Goal: Task Accomplishment & Management: Manage account settings

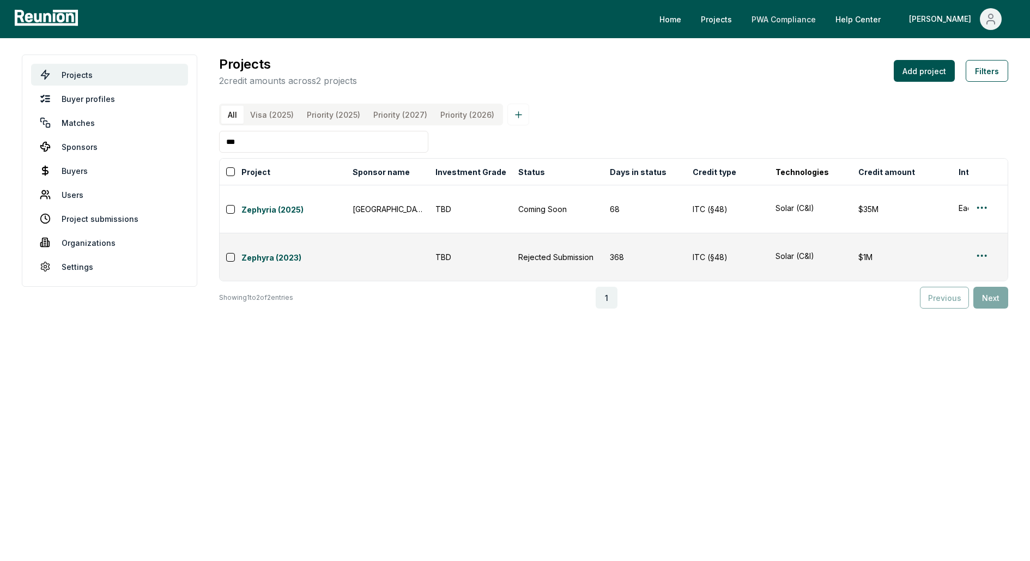
click at [815, 21] on link "PWA Compliance" at bounding box center [784, 19] width 82 height 22
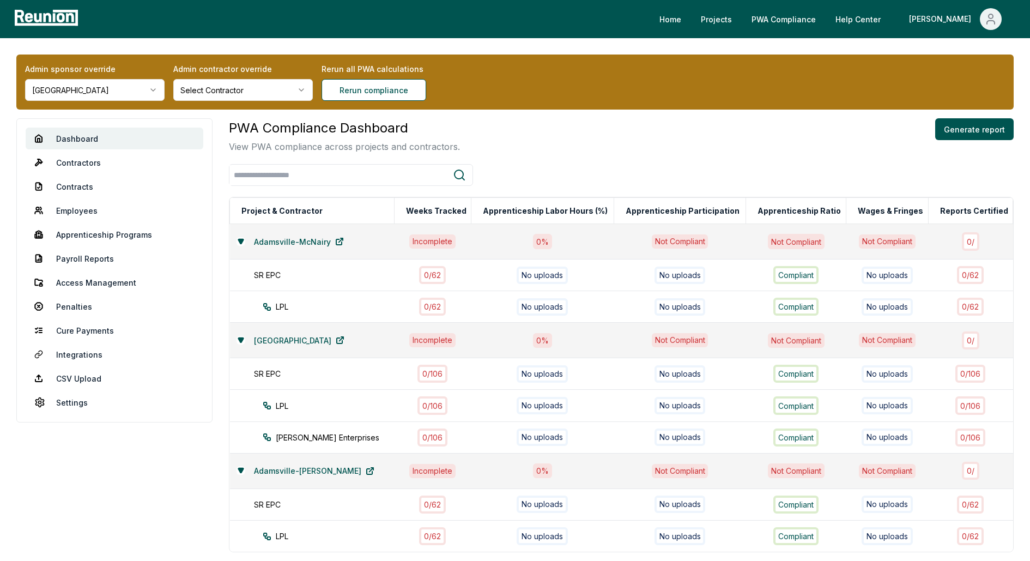
click at [71, 94] on html "Please visit us on your desktop We're working on making our marketplace mobile-…" at bounding box center [515, 328] width 1030 height 656
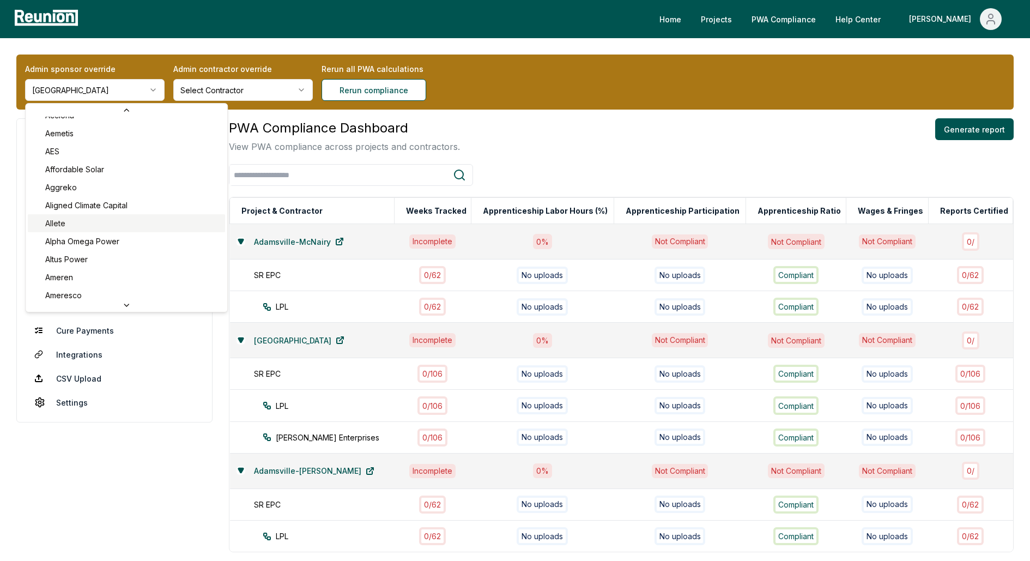
scroll to position [83, 0]
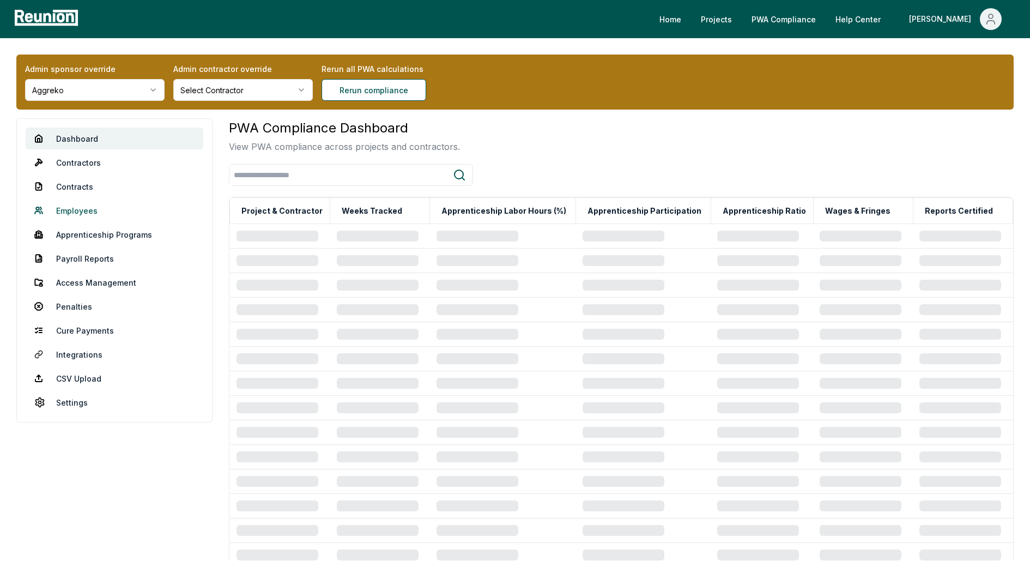
click at [72, 210] on link "Employees" at bounding box center [115, 210] width 178 height 22
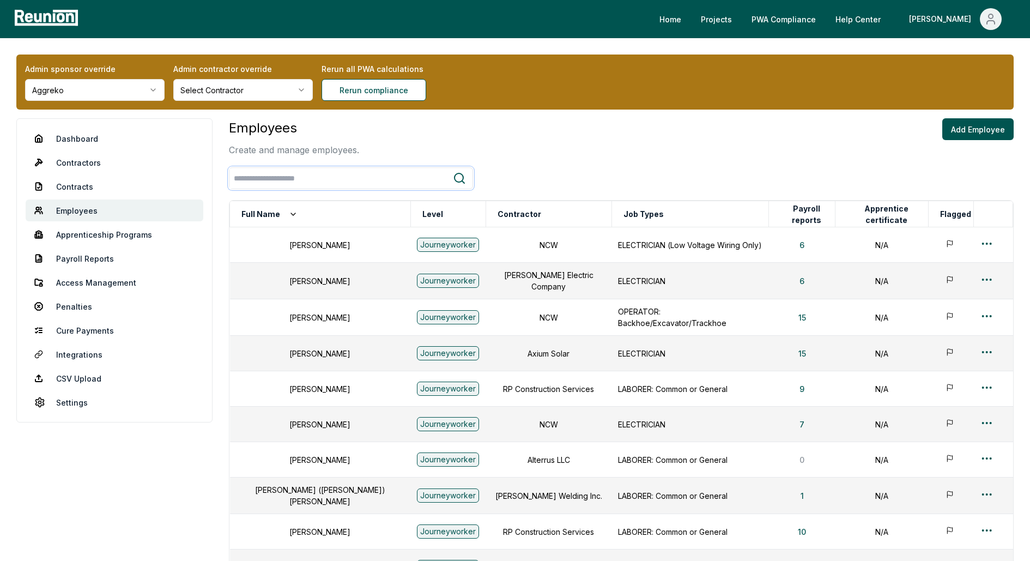
click at [284, 177] on input "search" at bounding box center [340, 178] width 223 height 20
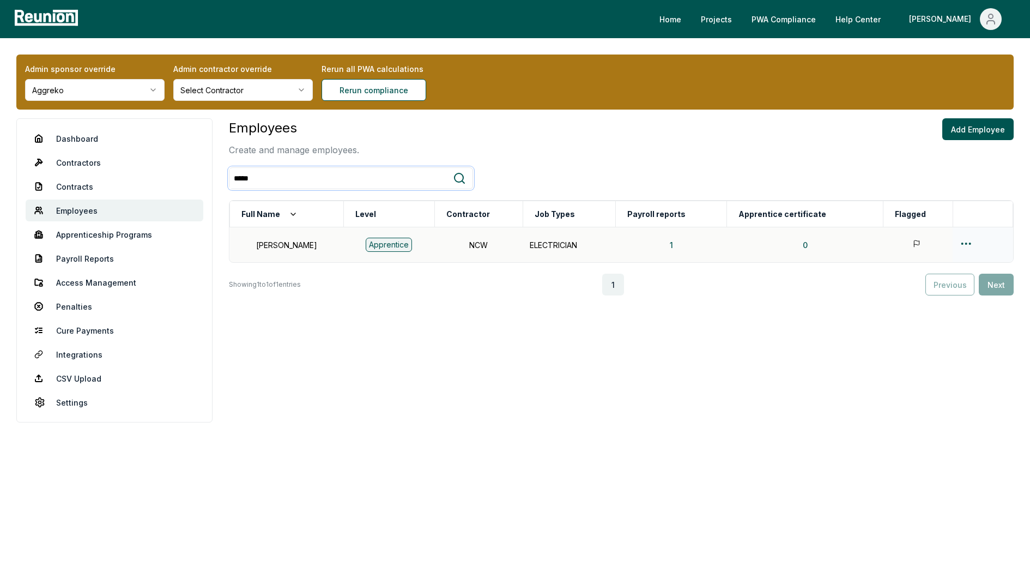
type input "*****"
click at [966, 242] on html "Please visit us on your desktop We're working on making our marketplace mobile-…" at bounding box center [515, 280] width 1030 height 561
click at [921, 282] on div "Edit" at bounding box center [964, 286] width 104 height 18
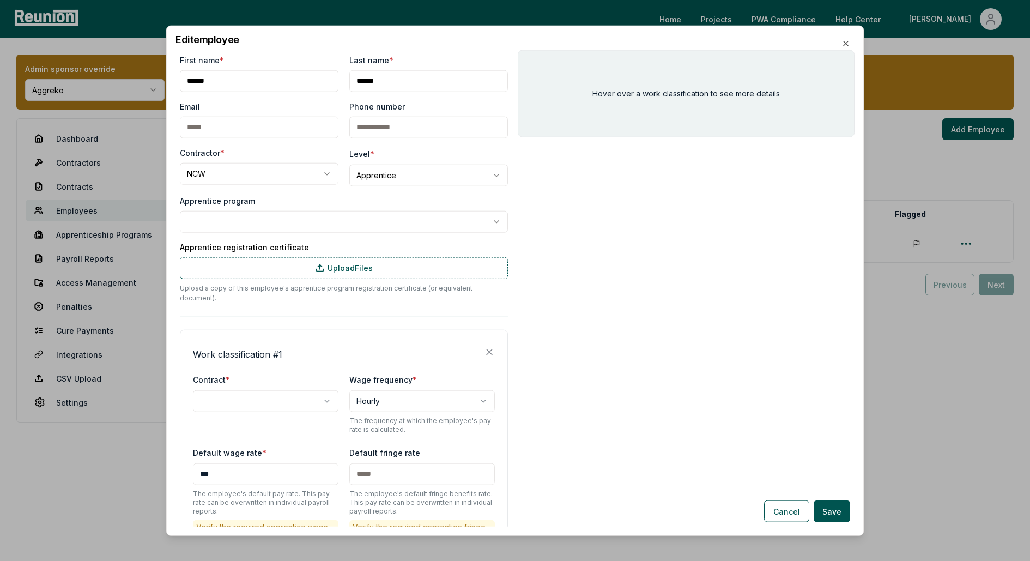
click at [410, 176] on body "**********" at bounding box center [515, 280] width 1030 height 561
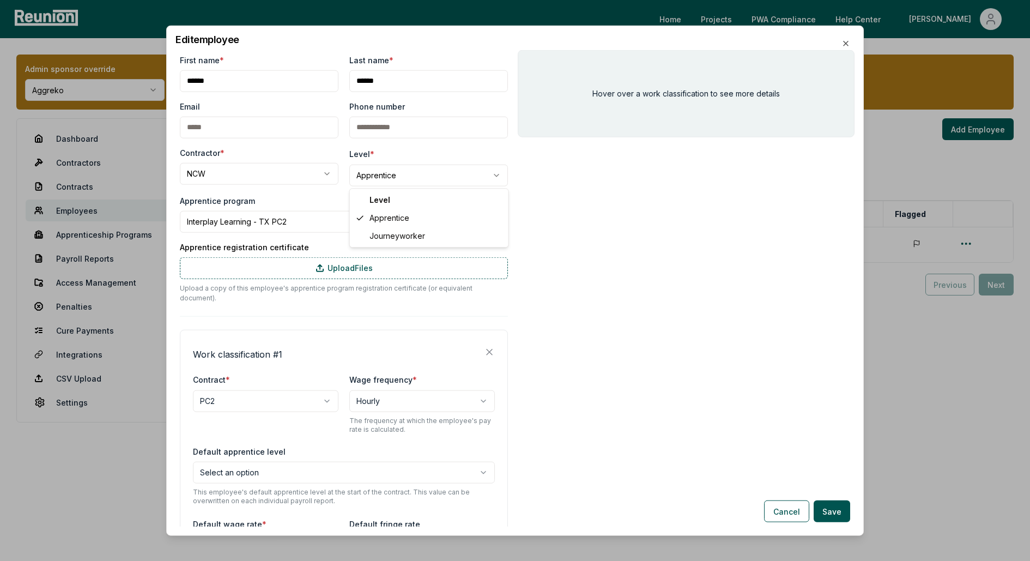
select select "**********"
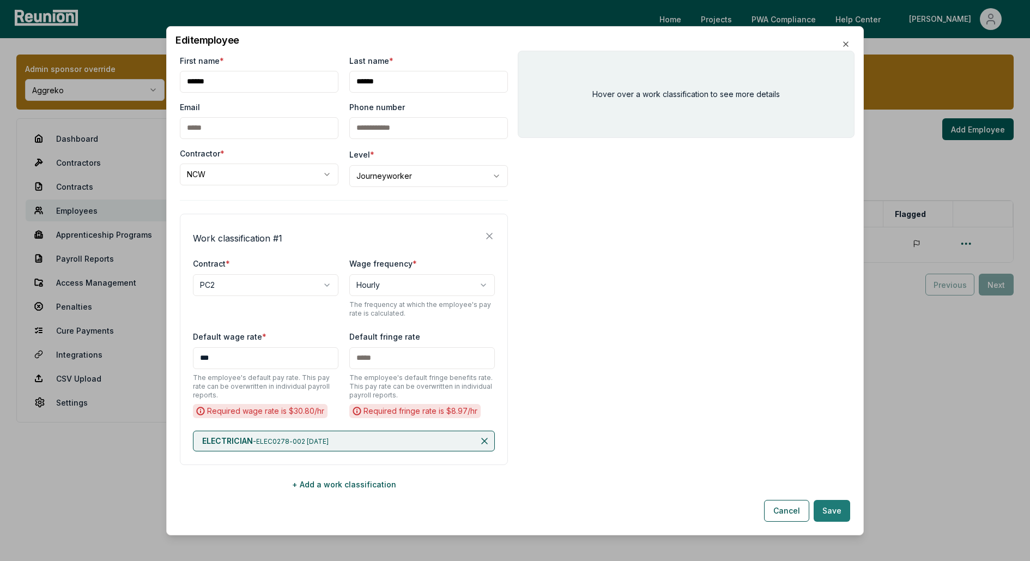
click at [826, 511] on button "Save" at bounding box center [832, 511] width 37 height 22
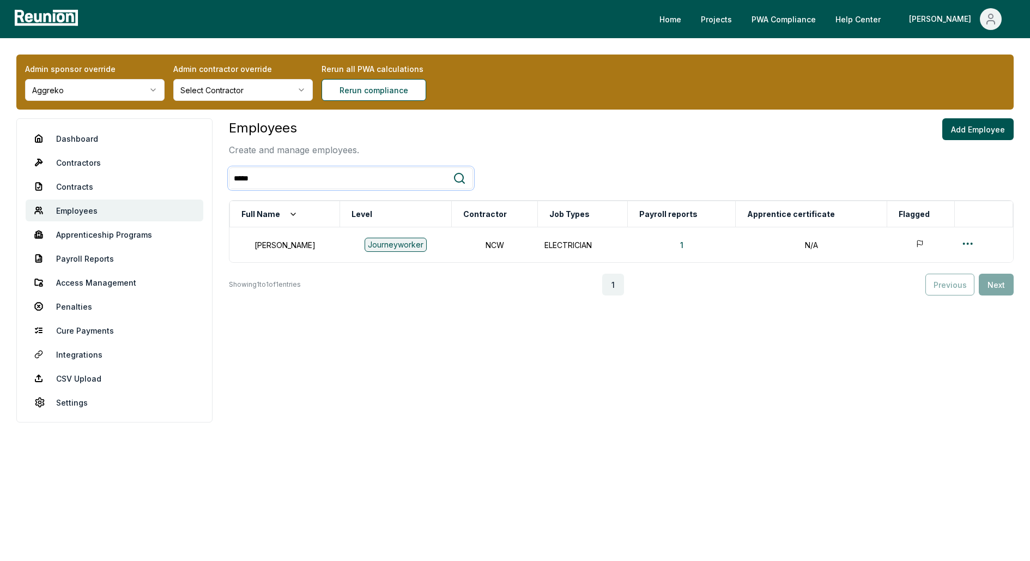
click at [271, 177] on input "*****" at bounding box center [340, 178] width 223 height 20
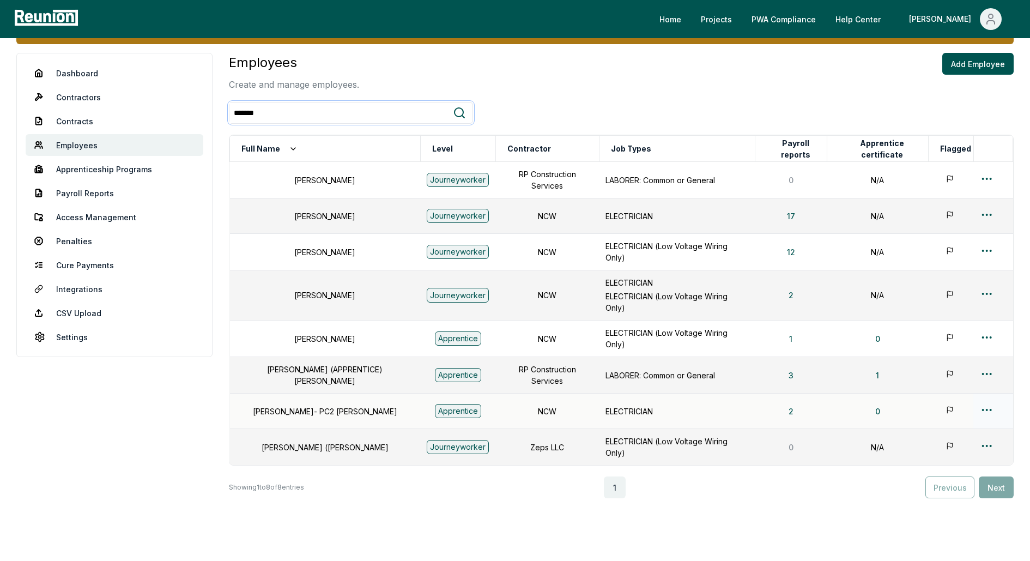
scroll to position [87, 0]
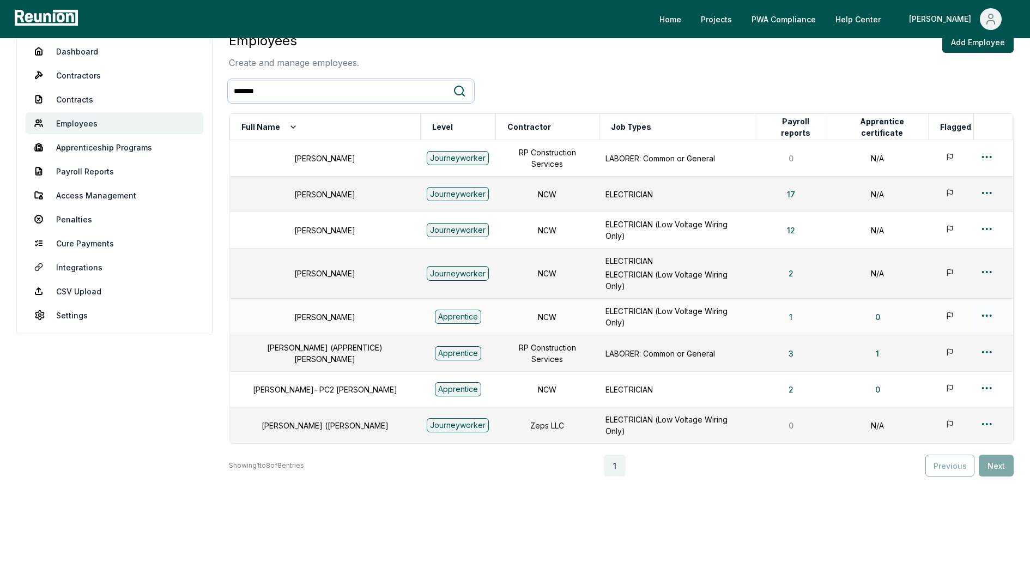
type input "*******"
click at [985, 299] on html "Please visit us on your desktop We're working on making our marketplace mobile-…" at bounding box center [515, 246] width 1030 height 667
click at [943, 344] on div "Edit" at bounding box center [969, 343] width 104 height 18
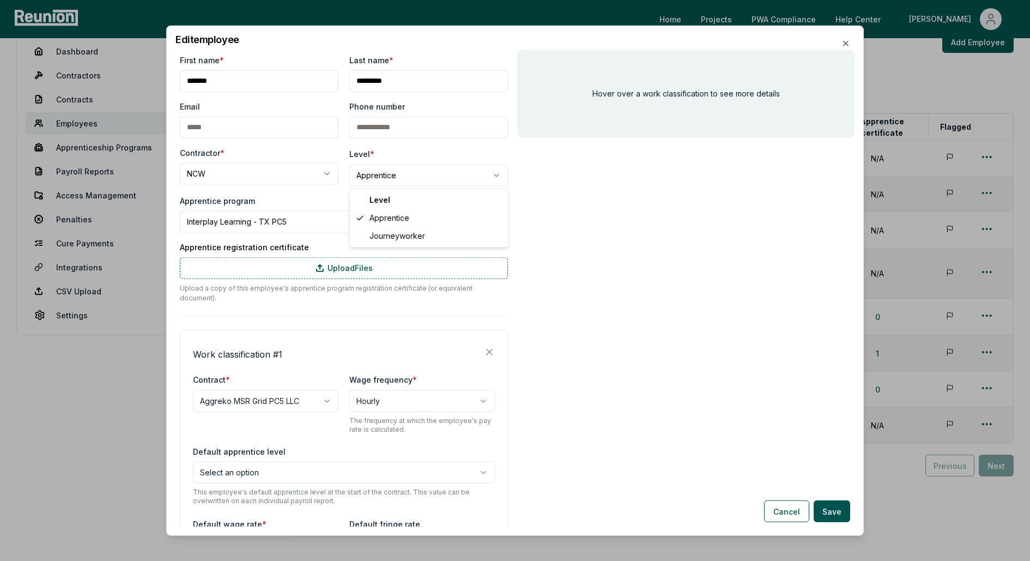
click at [411, 175] on body "Please visit us on your desktop We're working on making our marketplace mobile-…" at bounding box center [515, 246] width 1030 height 667
select select "**********"
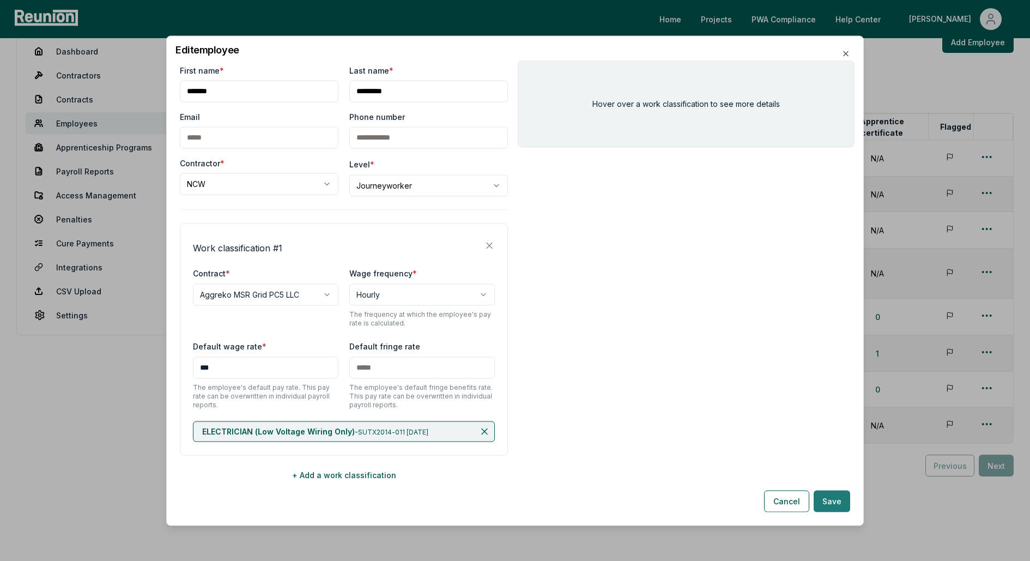
click at [834, 495] on button "Save" at bounding box center [832, 501] width 37 height 22
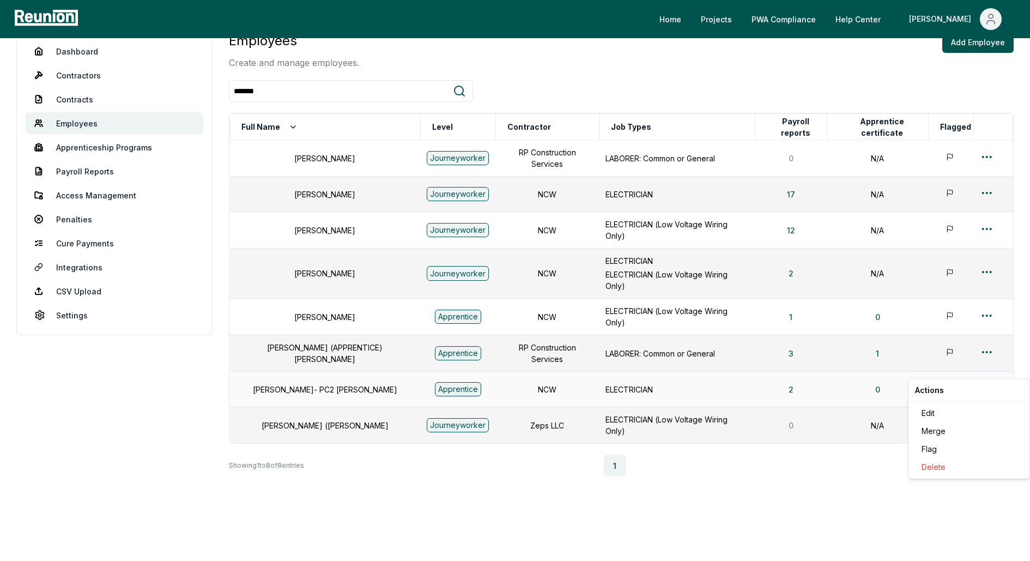
click at [985, 371] on html "Please visit us on your desktop We're working on making our marketplace mobile-…" at bounding box center [515, 246] width 1030 height 667
click at [931, 413] on div "Edit" at bounding box center [969, 413] width 104 height 18
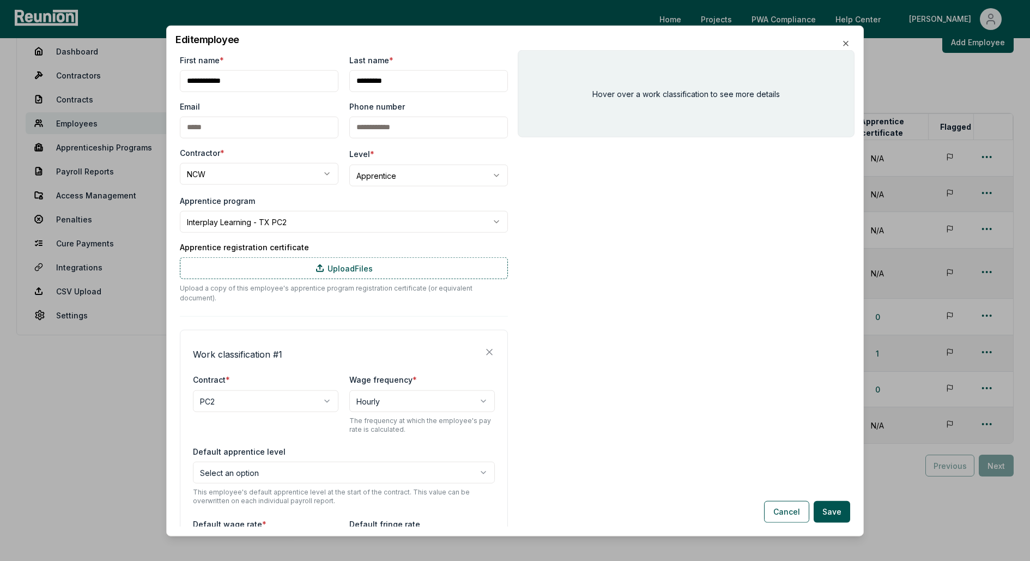
click at [397, 180] on body "Please visit us on your desktop We're working on making our marketplace mobile-…" at bounding box center [515, 246] width 1030 height 667
click at [787, 508] on body "Please visit us on your desktop We're working on making our marketplace mobile-…" at bounding box center [515, 246] width 1030 height 667
click at [787, 508] on button "Cancel" at bounding box center [786, 511] width 45 height 22
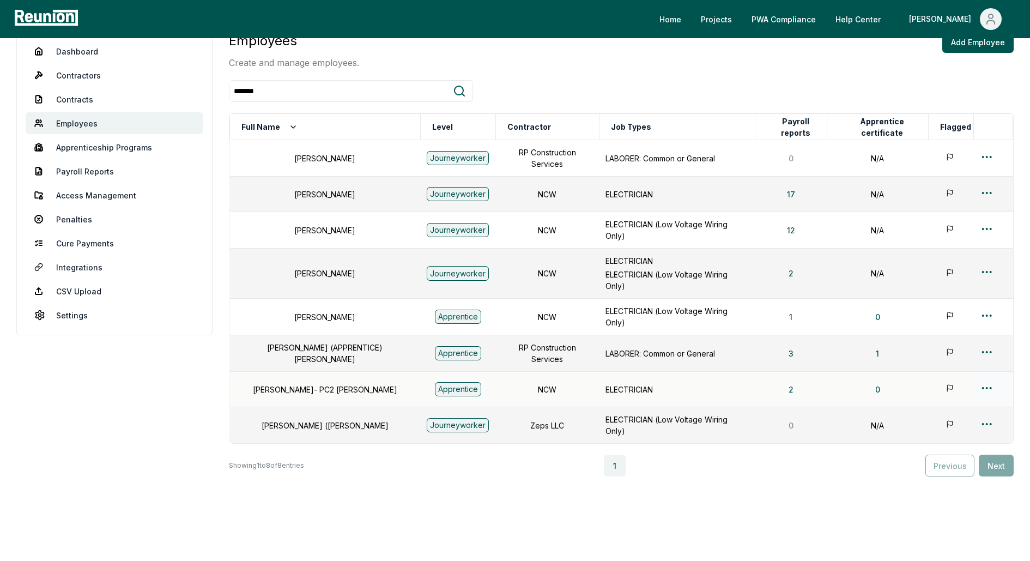
click at [984, 371] on html "Please visit us on your desktop We're working on making our marketplace mobile-…" at bounding box center [515, 246] width 1030 height 667
click at [935, 412] on div "Edit" at bounding box center [969, 413] width 104 height 18
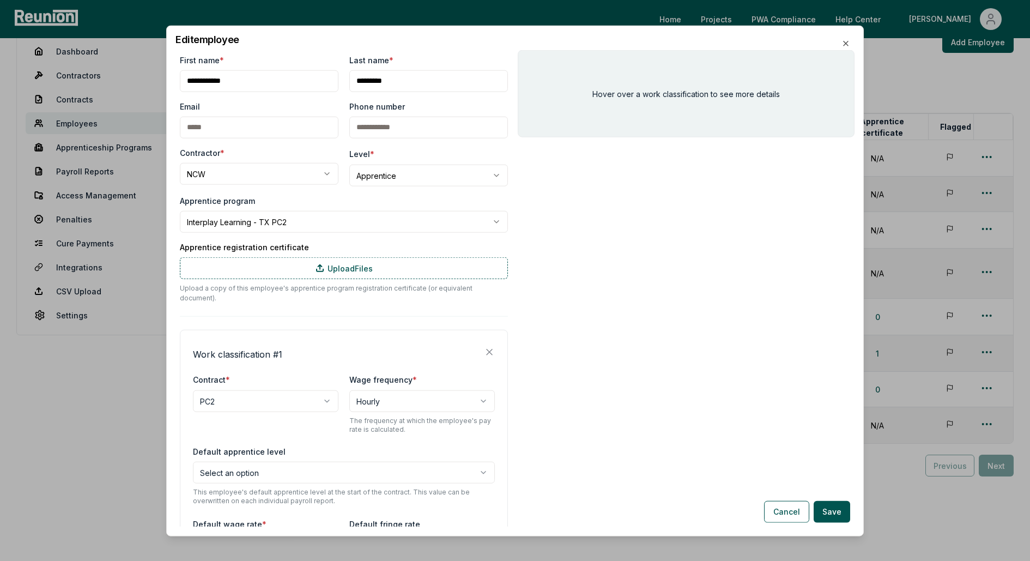
click at [367, 175] on body "Please visit us on your desktop We're working on making our marketplace mobile-…" at bounding box center [515, 246] width 1030 height 667
select select "**********"
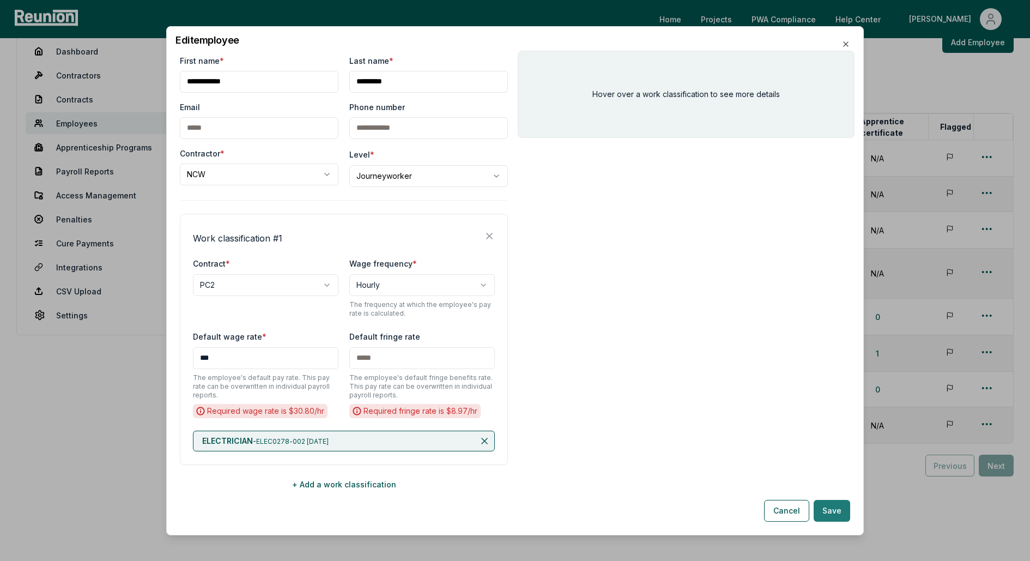
click at [827, 512] on button "Save" at bounding box center [832, 511] width 37 height 22
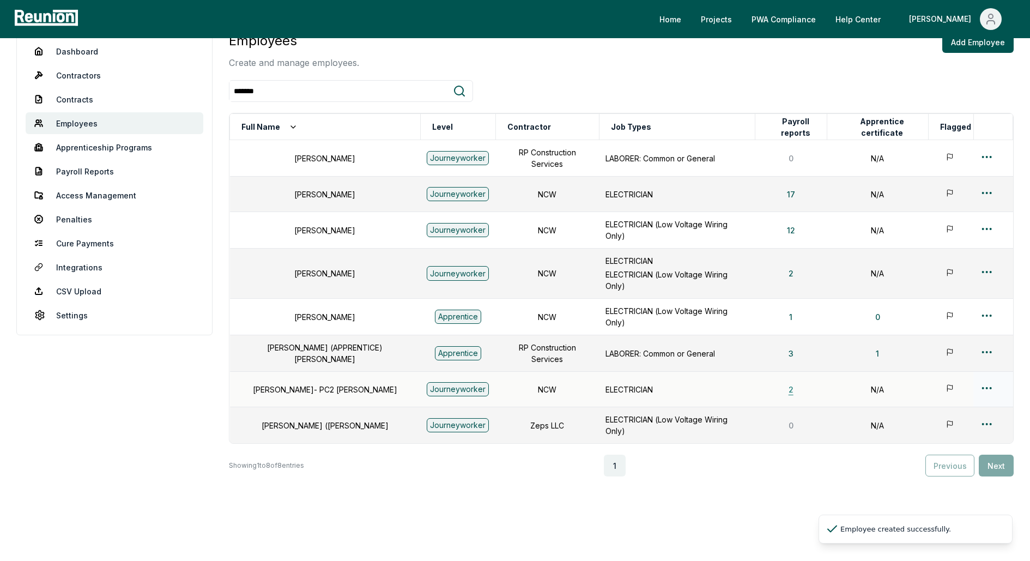
click at [784, 378] on button "2" at bounding box center [791, 389] width 22 height 22
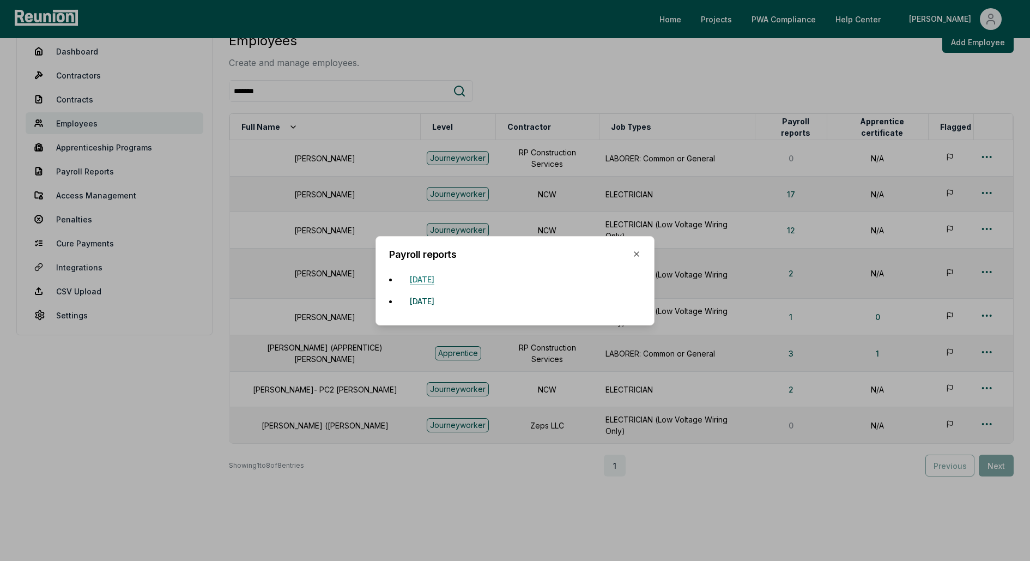
click at [440, 278] on button "April 20, 2025" at bounding box center [422, 279] width 42 height 22
click at [437, 295] on button "April 27, 2025" at bounding box center [422, 301] width 42 height 22
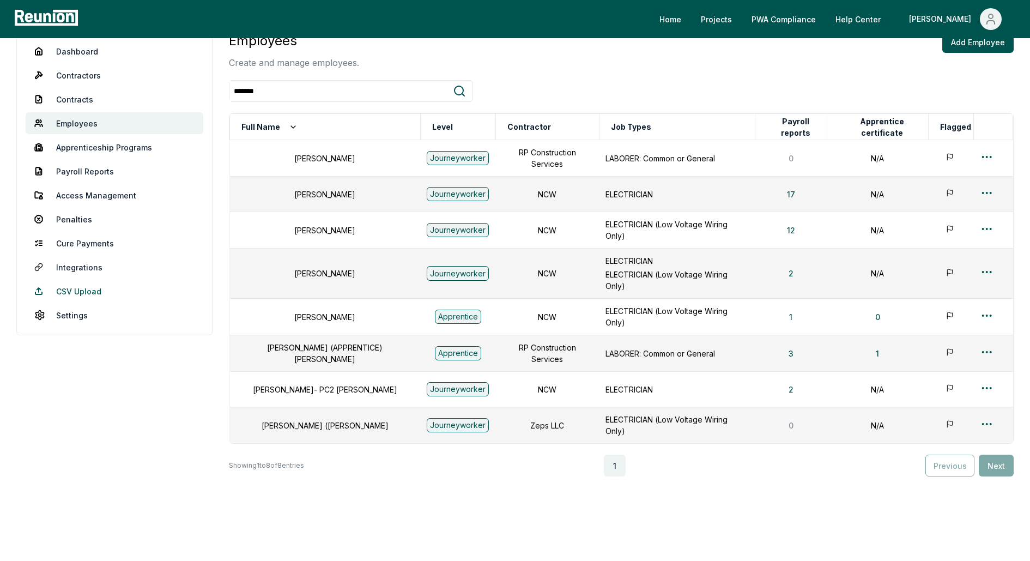
click at [70, 288] on link "CSV Upload" at bounding box center [115, 291] width 178 height 22
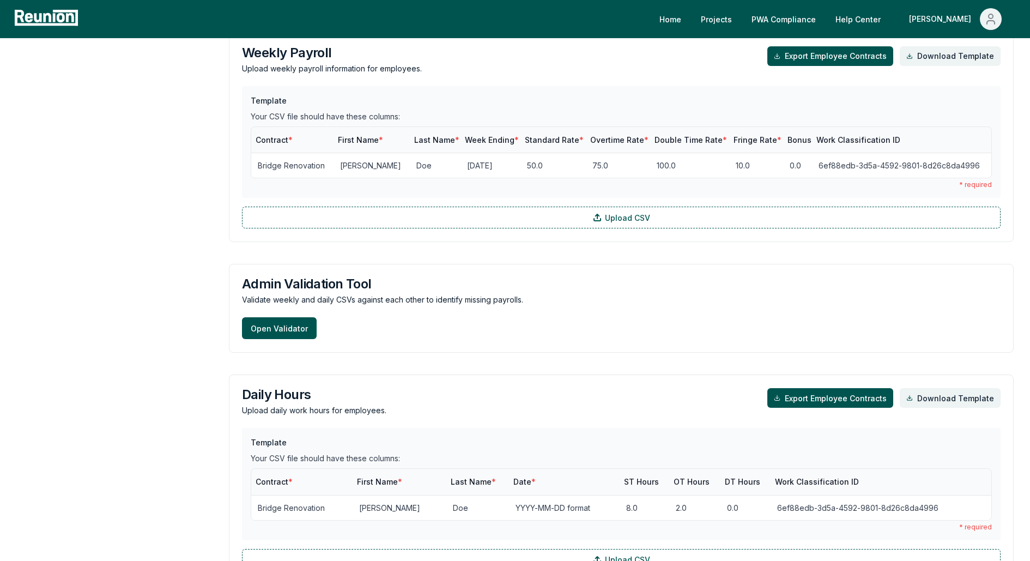
scroll to position [1128, 0]
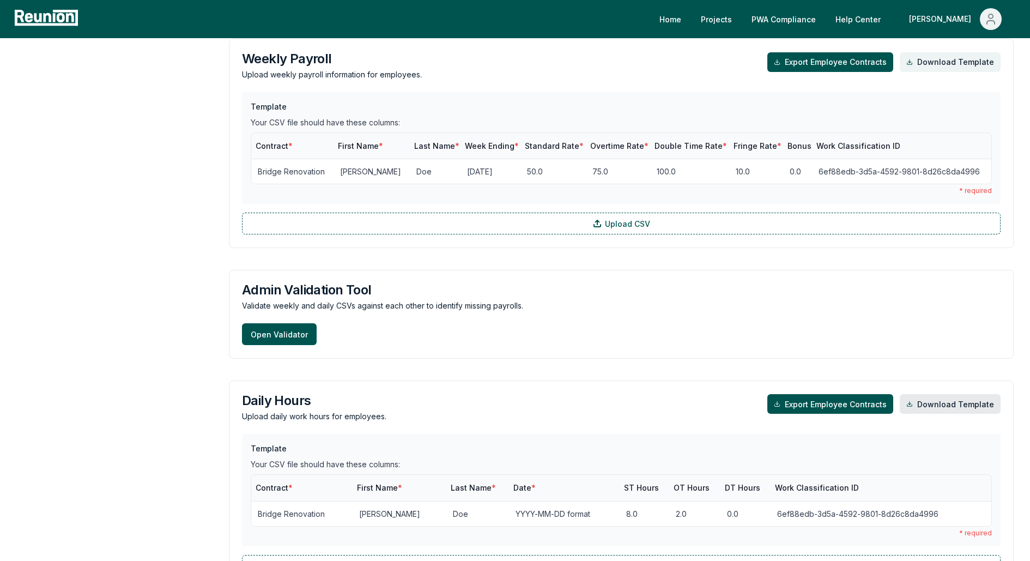
click at [938, 403] on link "Download Template" at bounding box center [950, 404] width 101 height 20
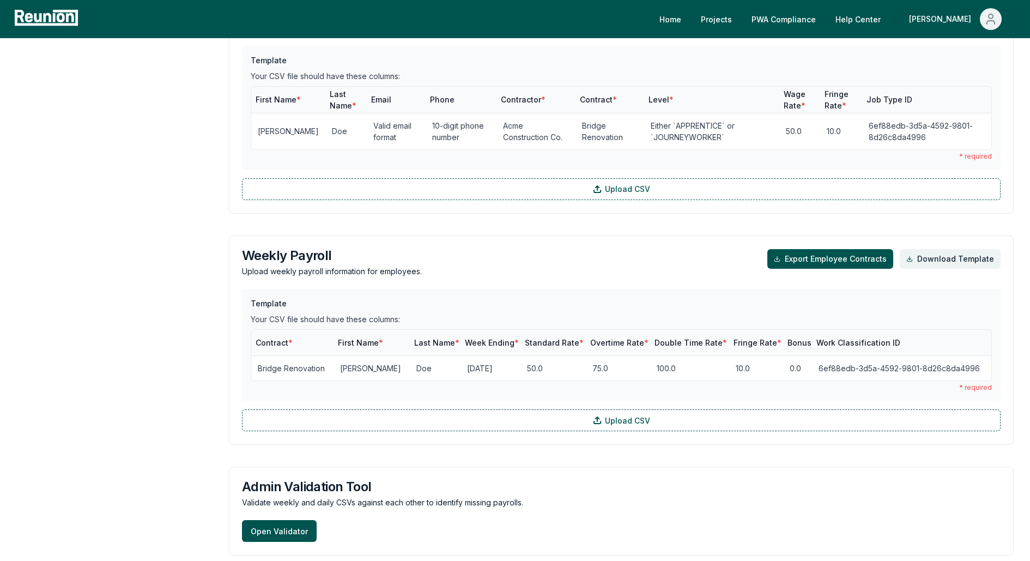
scroll to position [932, 0]
click at [952, 251] on link "Download Template" at bounding box center [950, 258] width 101 height 20
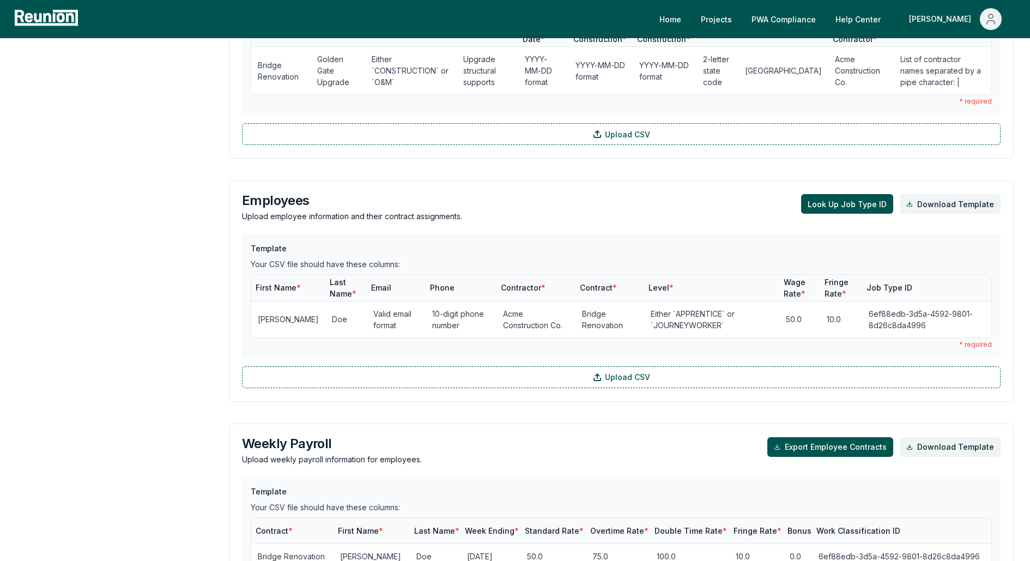
scroll to position [730, 0]
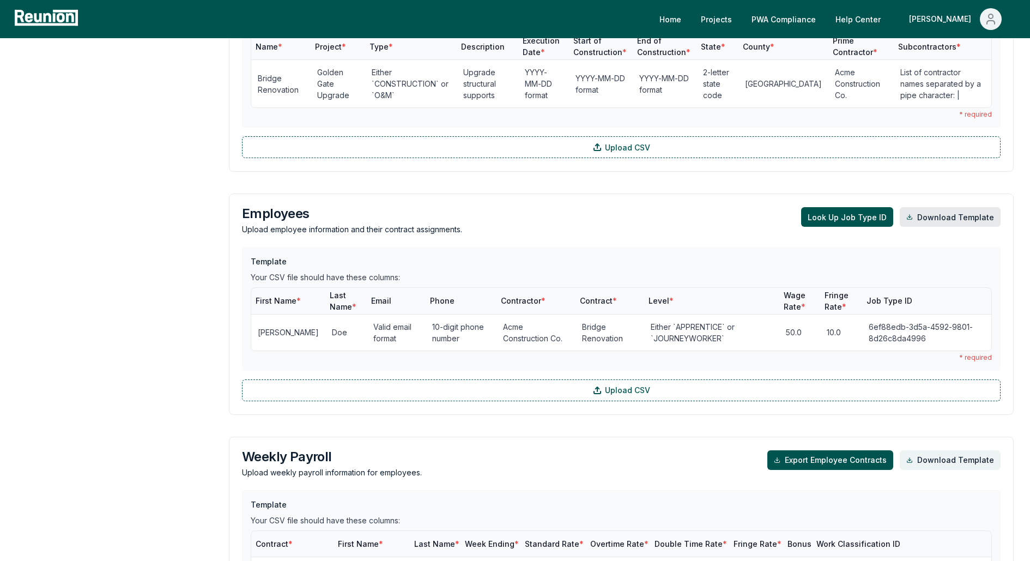
click at [954, 217] on link "Download Template" at bounding box center [950, 217] width 101 height 20
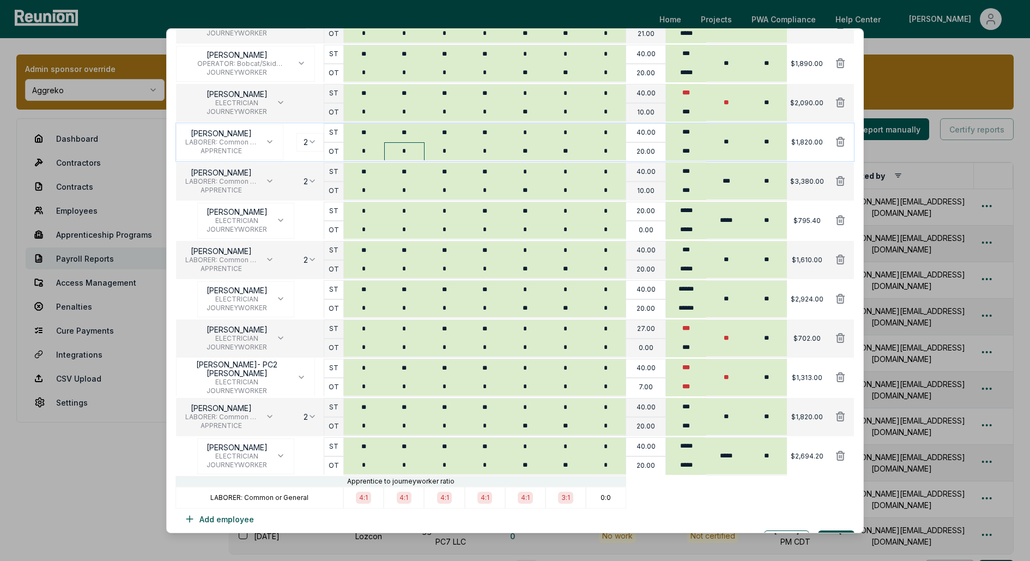
scroll to position [328, 0]
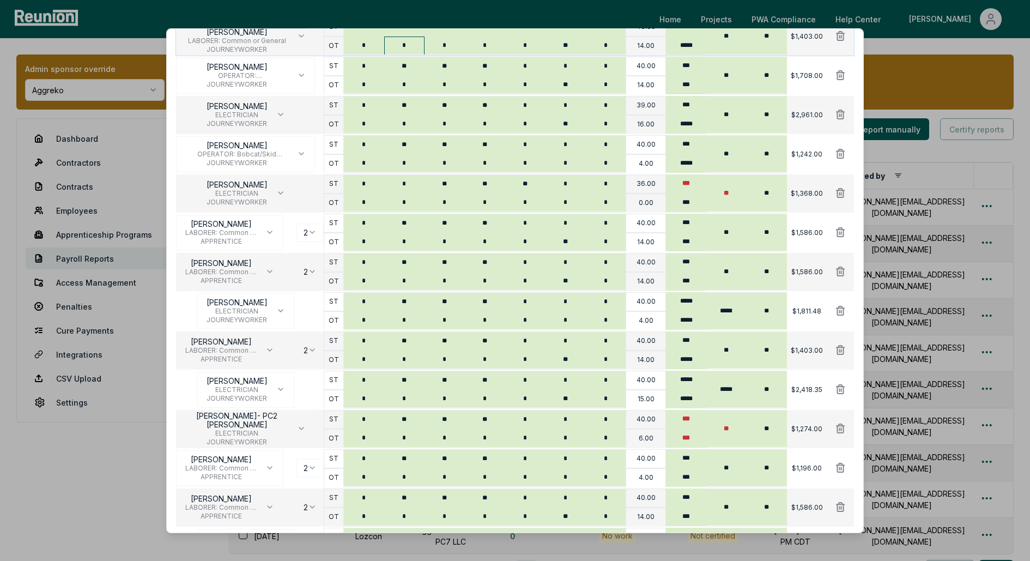
scroll to position [348, 0]
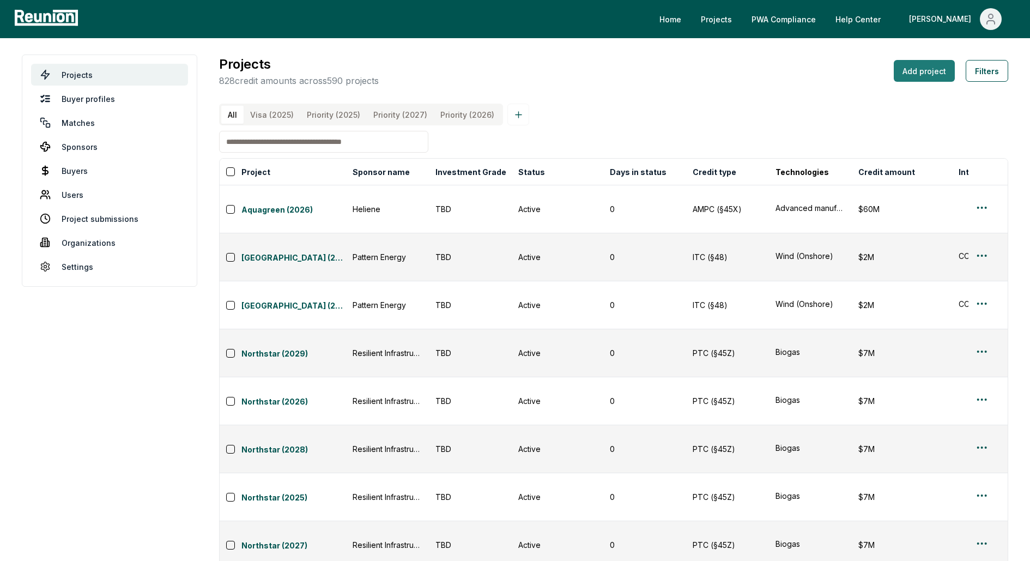
click at [824, 77] on button "Add project" at bounding box center [924, 71] width 61 height 22
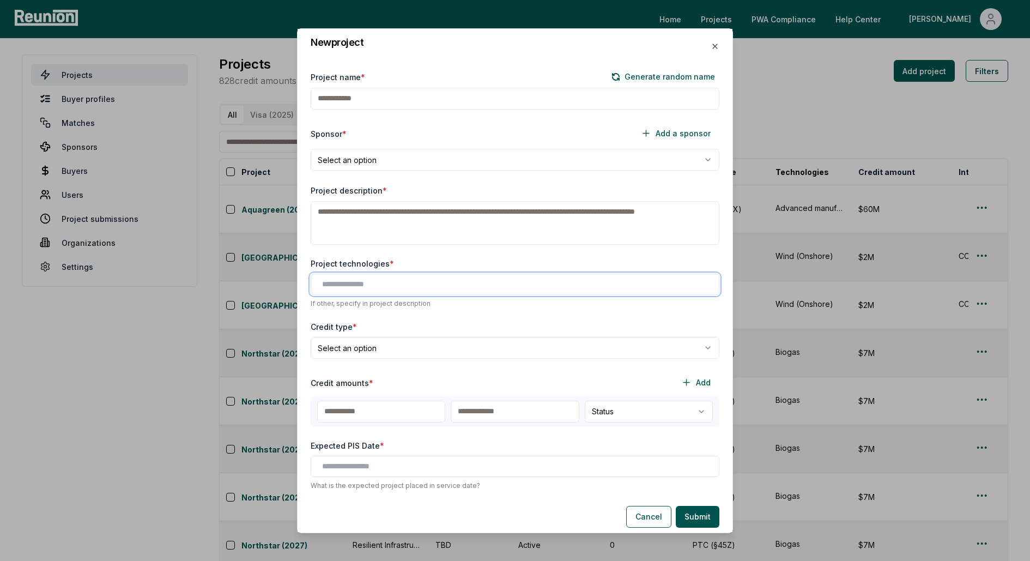
click at [355, 287] on input "text" at bounding box center [517, 283] width 390 height 11
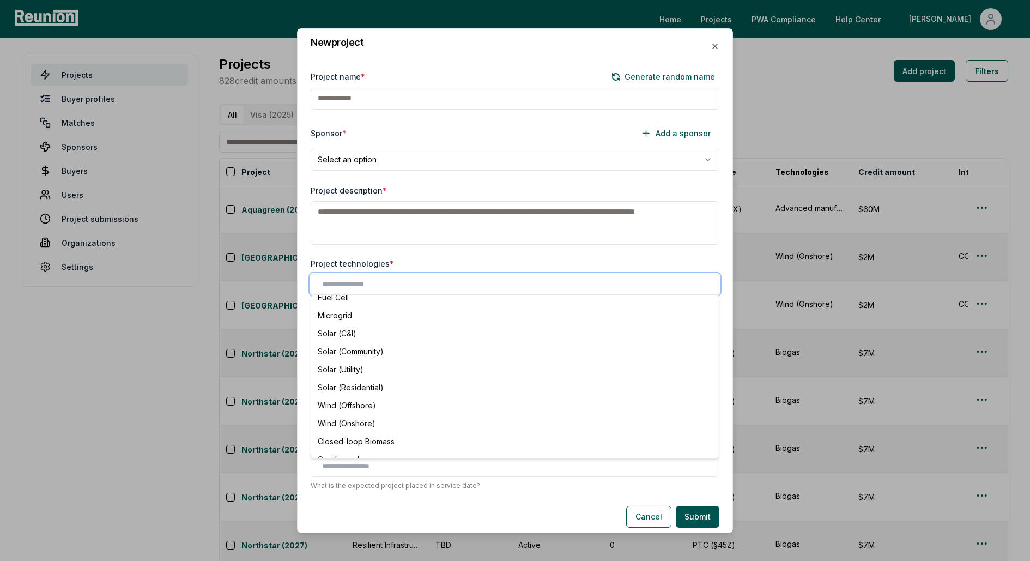
scroll to position [162, 0]
